Goal: Check status: Check status

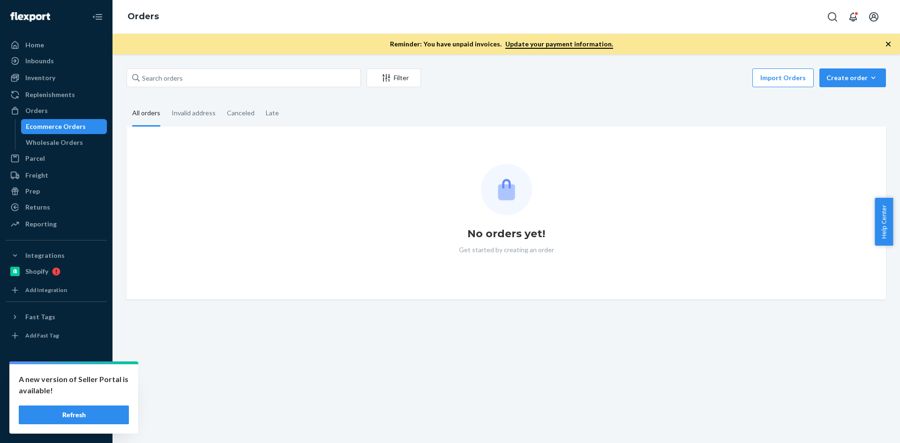
drag, startPoint x: 78, startPoint y: 418, endPoint x: 101, endPoint y: 398, distance: 30.3
click at [78, 418] on button "Refresh" at bounding box center [74, 415] width 110 height 19
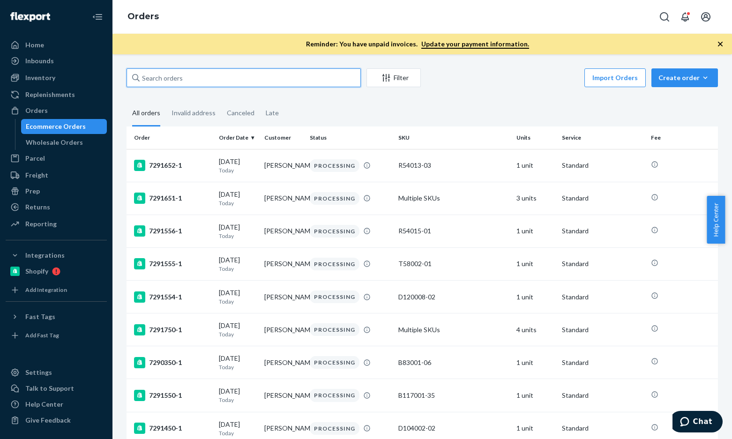
click at [196, 75] on input "text" at bounding box center [244, 77] width 234 height 19
paste input "Jennifer Morris"
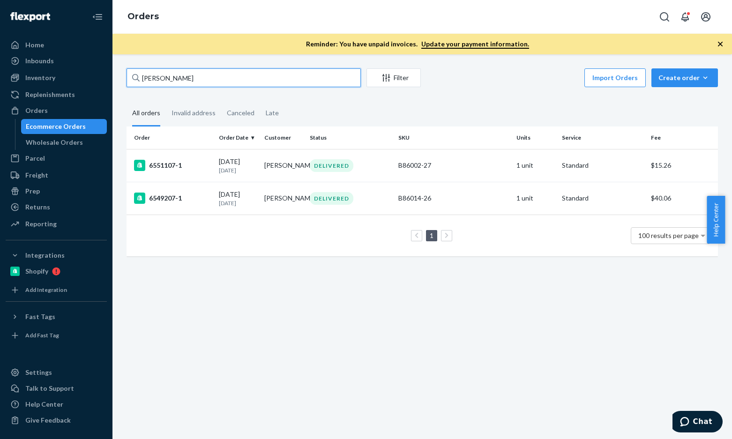
click at [241, 79] on input "Jennifer Morris" at bounding box center [244, 77] width 234 height 19
paste input "Hantian Zhang"
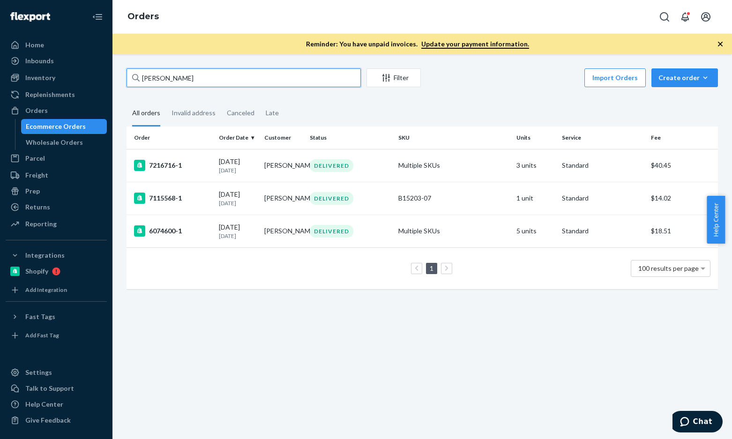
paste input "Matthew Monaco"
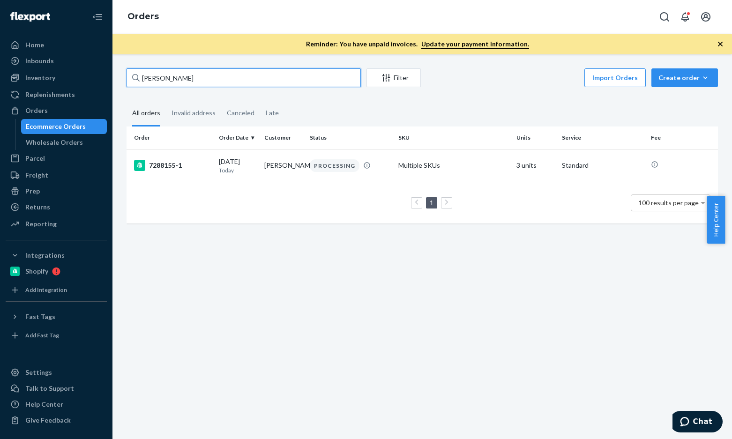
paste input "Sarika Johnson"
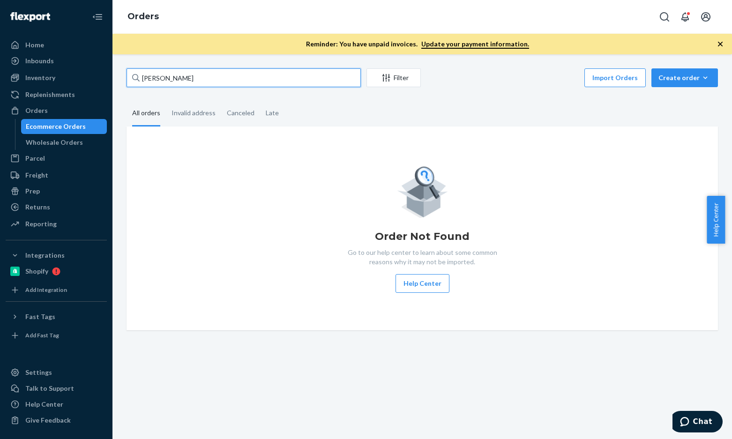
paste input "Alissa Lundy"
type input "Alissa Lundy"
click at [196, 81] on input "Alissa Lundy" at bounding box center [244, 77] width 234 height 19
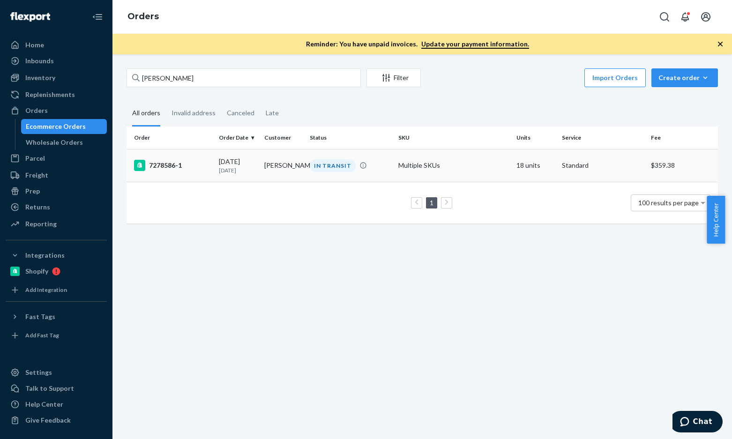
click at [172, 166] on div "7278586-1" at bounding box center [172, 165] width 77 height 11
